Goal: Transaction & Acquisition: Obtain resource

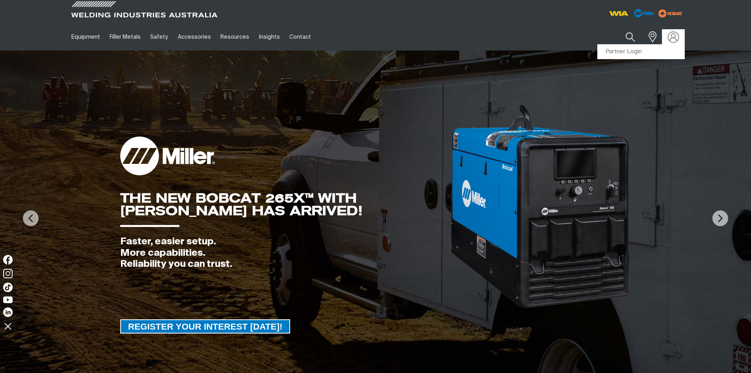
click at [670, 39] on img at bounding box center [673, 36] width 11 height 11
click at [638, 49] on link "Partner Login" at bounding box center [641, 52] width 87 height 15
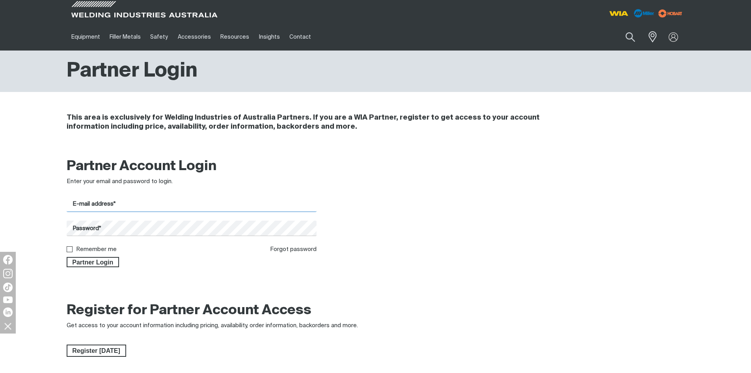
click at [107, 203] on input "E-mail address*" at bounding box center [192, 203] width 250 height 15
type input "[PERSON_NAME][EMAIL_ADDRESS][DOMAIN_NAME]"
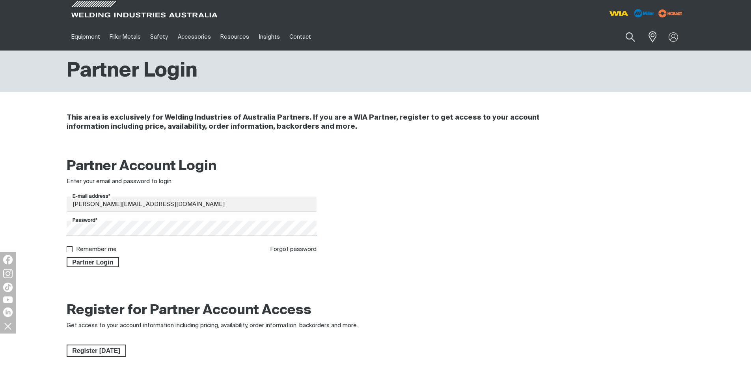
click at [67, 257] on button "Partner Login" at bounding box center [93, 262] width 53 height 10
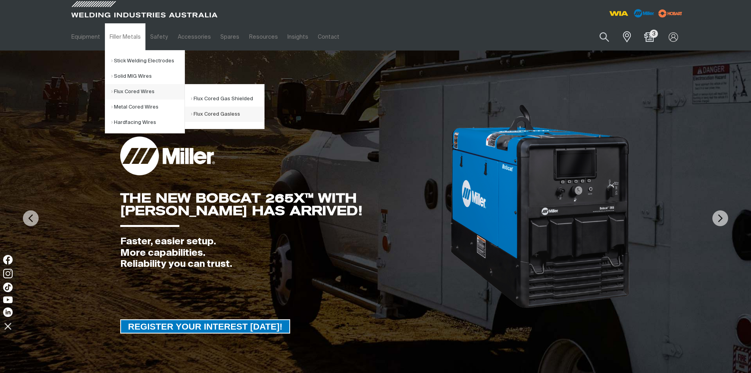
click at [224, 113] on link "Flux Cored Gasless" at bounding box center [227, 114] width 73 height 15
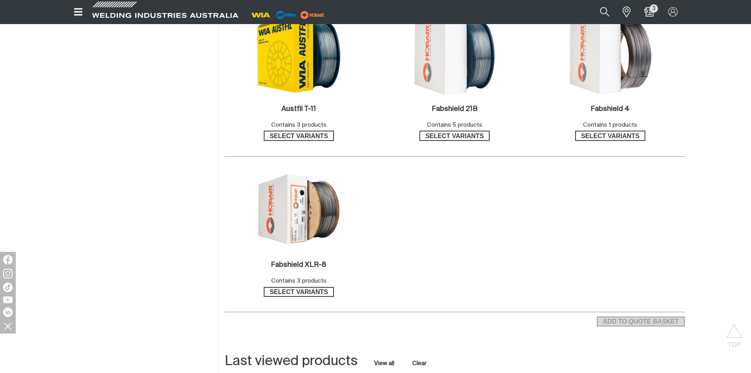
scroll to position [316, 0]
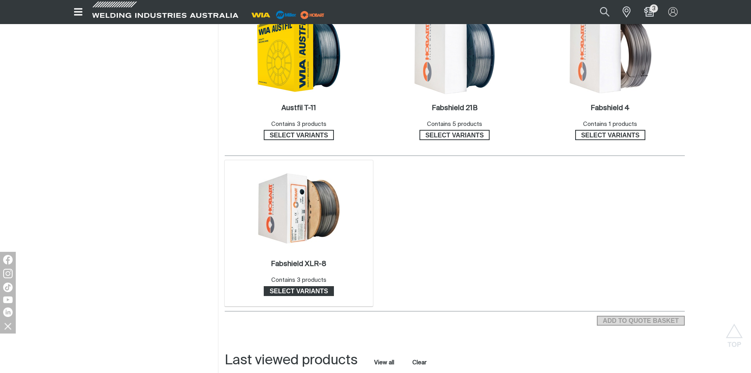
click at [307, 290] on span "Select variants" at bounding box center [299, 291] width 69 height 10
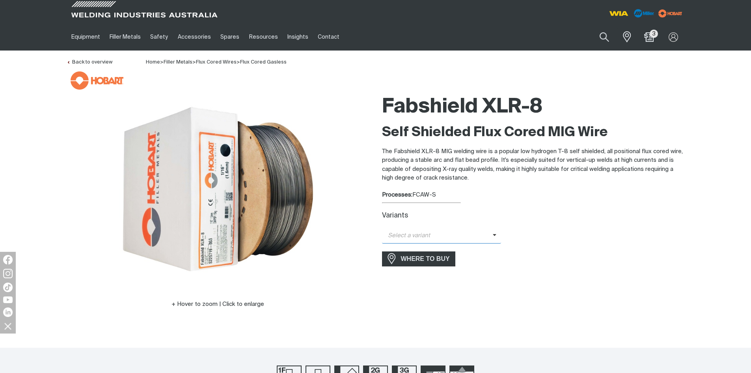
click at [497, 237] on span at bounding box center [497, 235] width 9 height 9
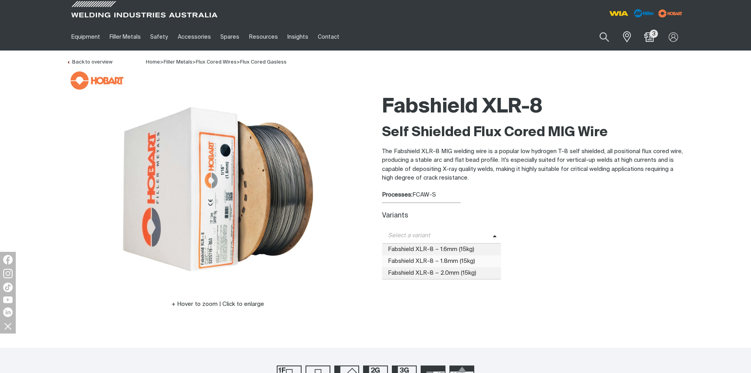
click at [458, 259] on span "Fabshield XLR-8 – 1.8mm (15kg)" at bounding box center [442, 261] width 120 height 12
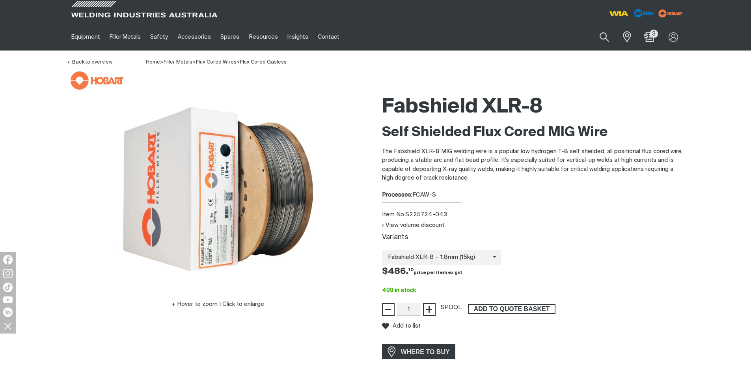
click at [496, 310] on span "ADD TO QUOTE BASKET" at bounding box center [512, 309] width 86 height 10
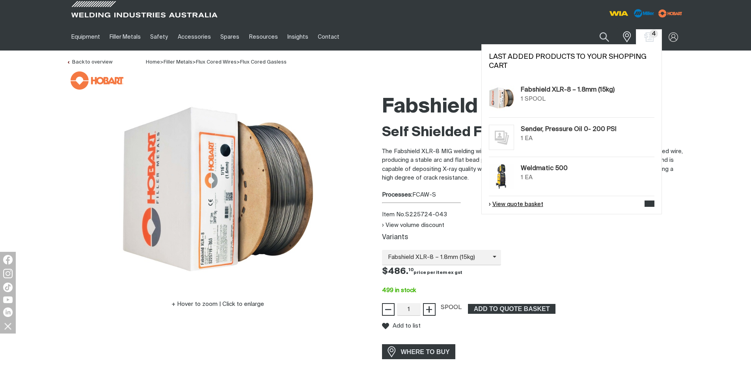
click at [522, 201] on link "View quote basket" at bounding box center [516, 204] width 54 height 9
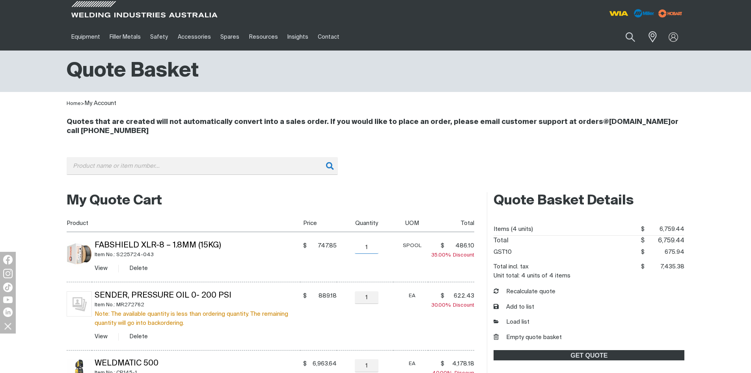
click at [370, 249] on input "1" at bounding box center [367, 247] width 24 height 13
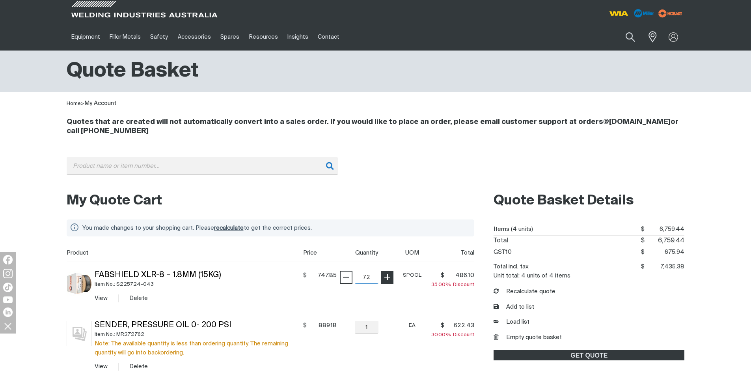
click at [66, 244] on input "submit" at bounding box center [66, 244] width 0 height 0
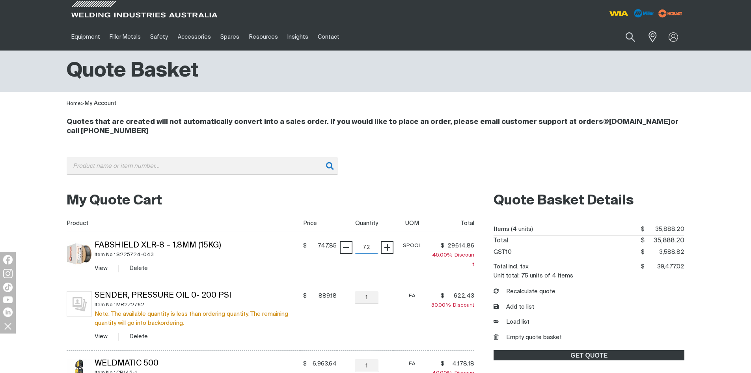
type input "7"
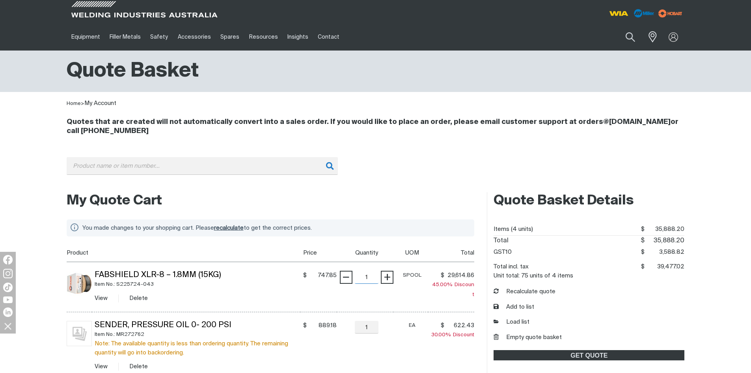
type input "1"
click at [66, 244] on input "submit" at bounding box center [66, 244] width 0 height 0
type input "2"
click at [66, 244] on input "submit" at bounding box center [66, 244] width 0 height 0
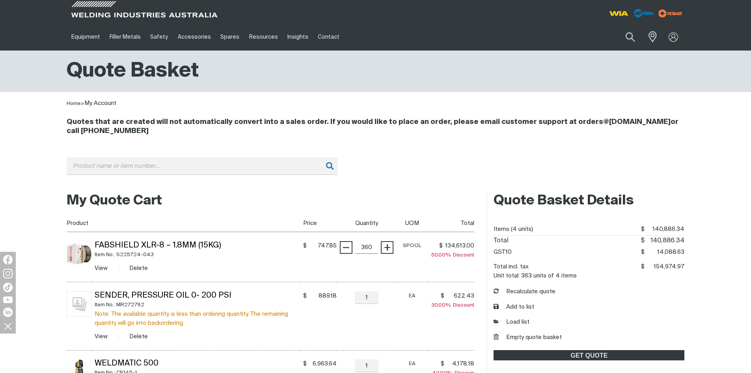
drag, startPoint x: 375, startPoint y: 247, endPoint x: 356, endPoint y: 251, distance: 19.5
click at [356, 251] on input "360" at bounding box center [367, 247] width 24 height 13
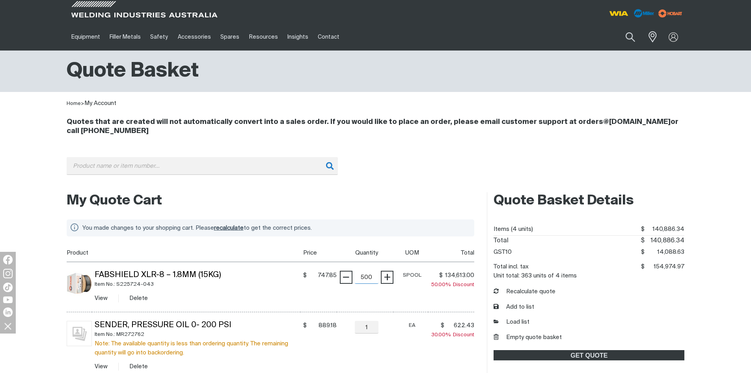
click at [66, 244] on input "submit" at bounding box center [66, 244] width 0 height 0
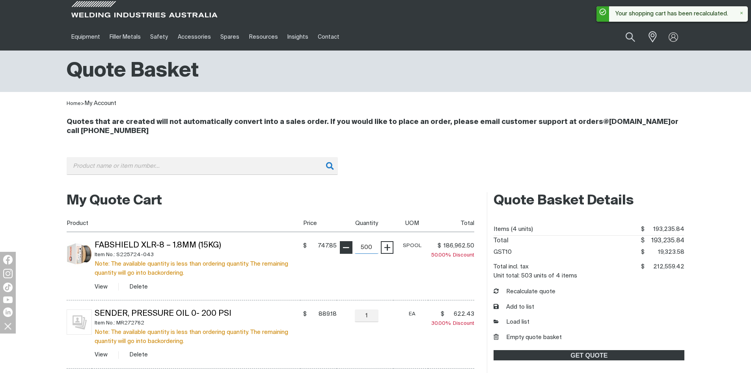
drag, startPoint x: 373, startPoint y: 247, endPoint x: 352, endPoint y: 250, distance: 21.6
click at [352, 250] on div "− 500 Quantity +" at bounding box center [367, 247] width 54 height 13
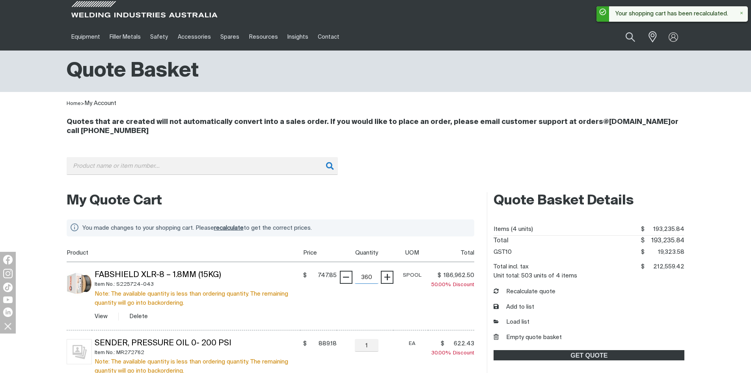
click at [66, 244] on input "submit" at bounding box center [66, 244] width 0 height 0
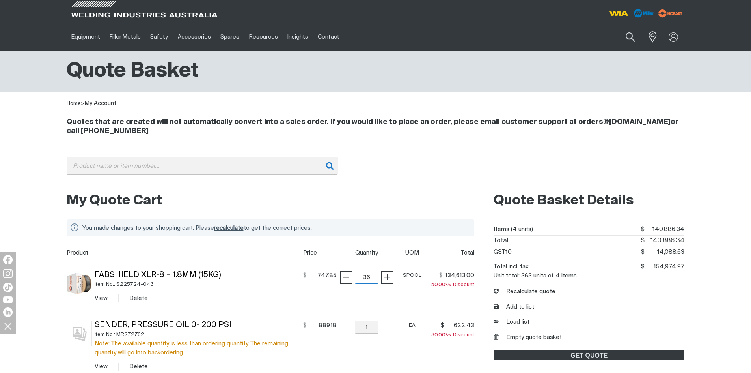
type input "3"
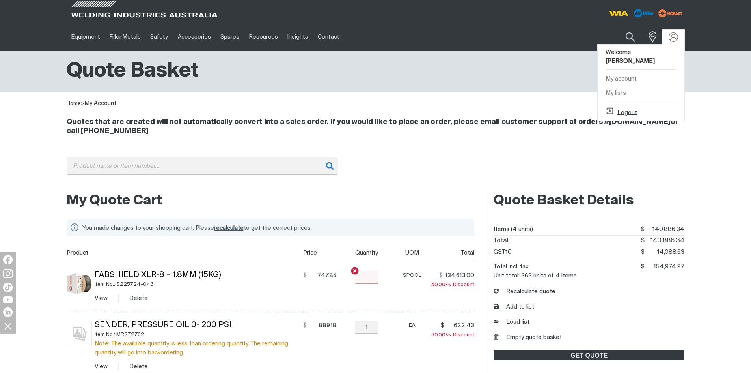
click at [618, 107] on button "Logout" at bounding box center [622, 111] width 32 height 9
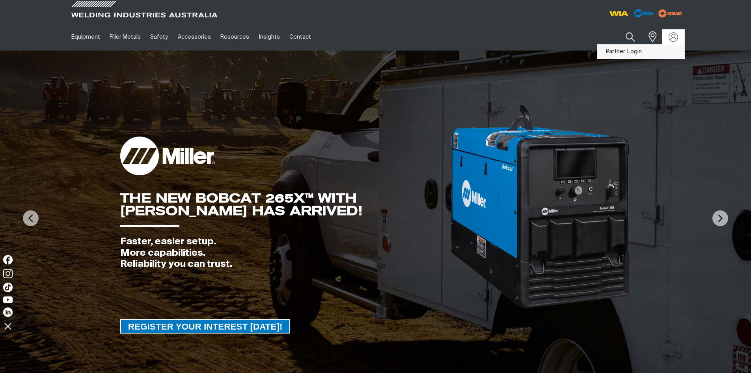
click at [630, 50] on link "Partner Login" at bounding box center [641, 52] width 87 height 15
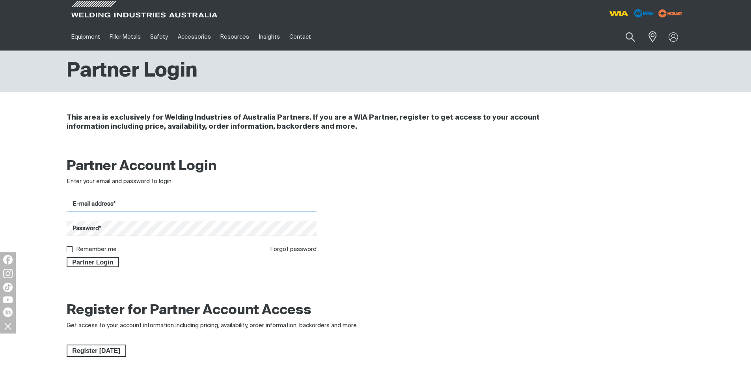
click at [96, 204] on input "E-mail address*" at bounding box center [192, 203] width 250 height 15
type input "[PERSON_NAME][EMAIL_ADDRESS][DOMAIN_NAME]"
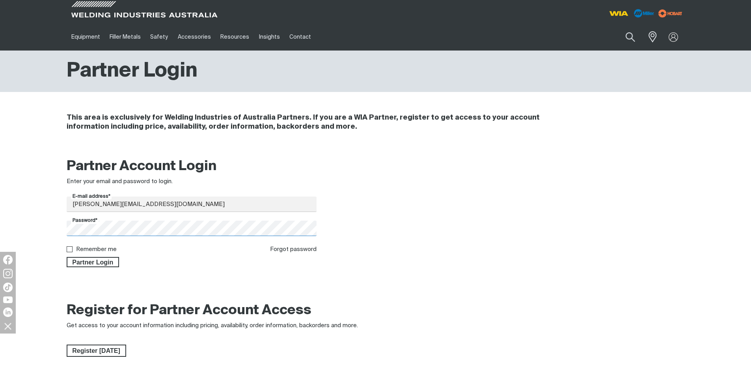
click at [67, 257] on button "Partner Login" at bounding box center [93, 262] width 53 height 10
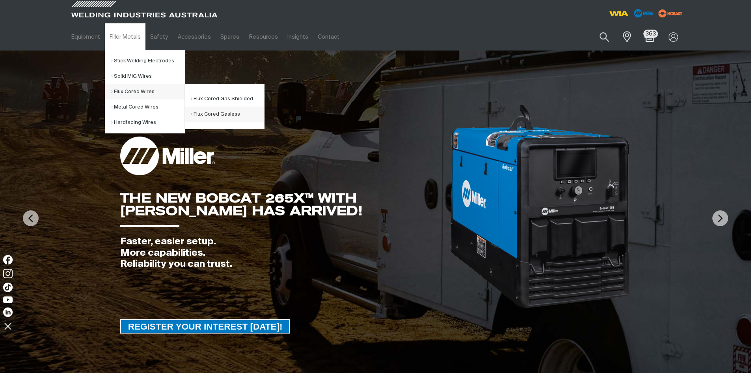
click at [218, 111] on link "Flux Cored Gasless" at bounding box center [227, 114] width 73 height 15
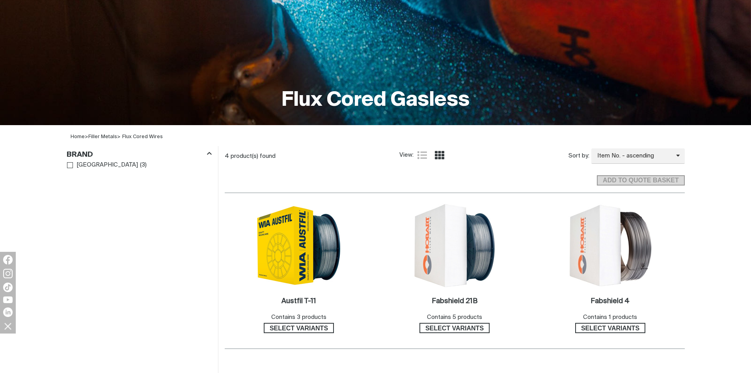
scroll to position [237, 0]
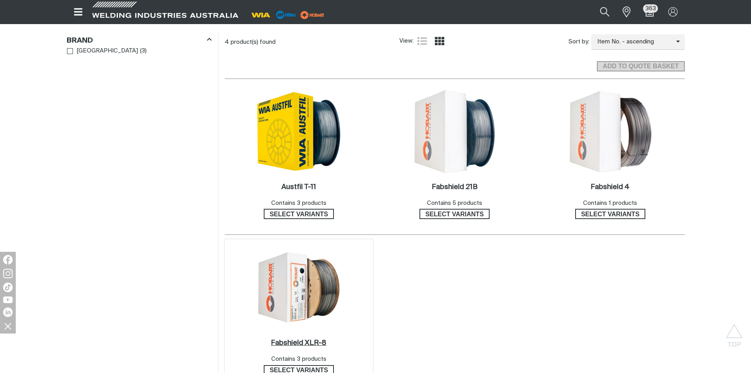
click at [304, 340] on h2 "Fabshield XLR-8 ." at bounding box center [299, 342] width 56 height 7
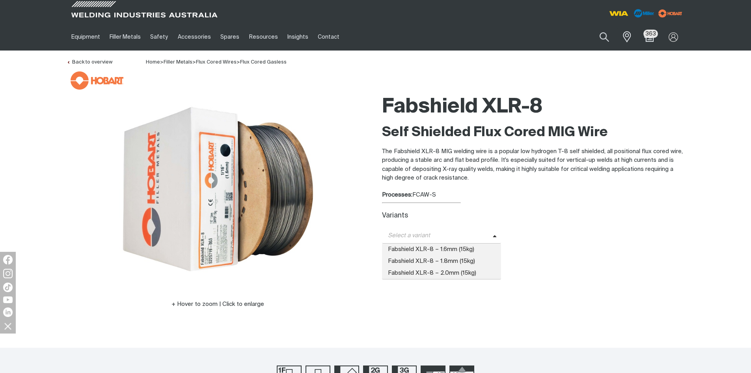
click at [493, 235] on icon at bounding box center [495, 236] width 4 height 2
click at [462, 258] on span "Fabshield XLR-8 – 1.8mm (15kg)" at bounding box center [442, 261] width 120 height 12
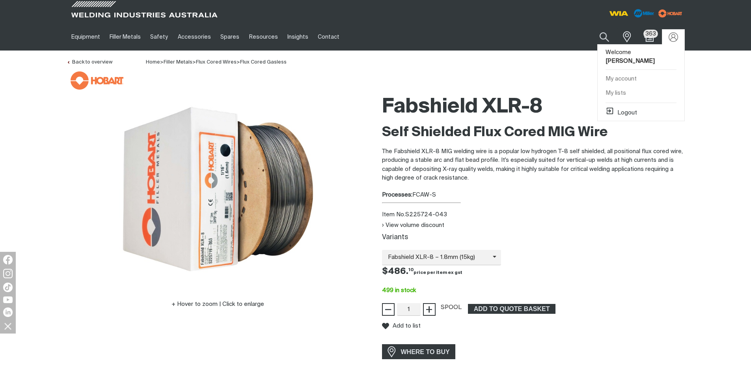
click at [678, 36] on div at bounding box center [673, 36] width 13 height 9
click at [635, 107] on button "Logout" at bounding box center [622, 111] width 32 height 9
